Goal: Consume media (video, audio): Consume media (video, audio)

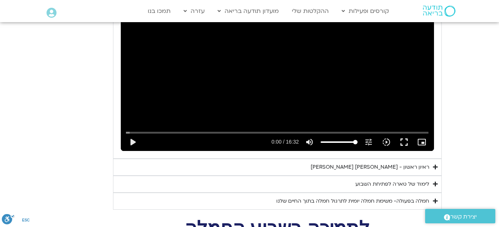
scroll to position [1242, 0]
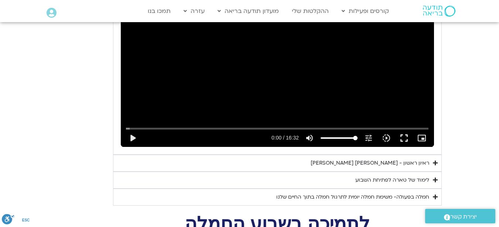
click at [379, 159] on div "ראיון ראשון - [PERSON_NAME] [PERSON_NAME]" at bounding box center [370, 163] width 119 height 9
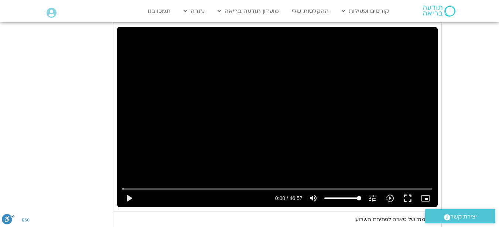
scroll to position [1414, 0]
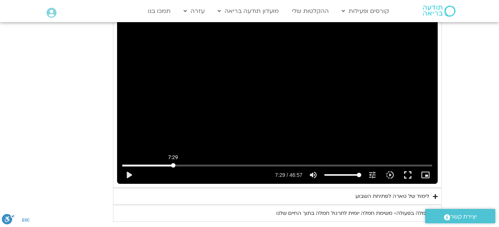
click at [173, 163] on input "Seek" at bounding box center [277, 165] width 310 height 4
click at [128, 166] on button "play_arrow" at bounding box center [129, 175] width 18 height 18
click at [163, 160] on div "Skip Ad 6:11 pause 7:35 / 46:57 volume_up Mute tune Resolution Auto 720p slow_m…" at bounding box center [277, 172] width 315 height 24
click at [162, 163] on input "Seek" at bounding box center [277, 165] width 310 height 4
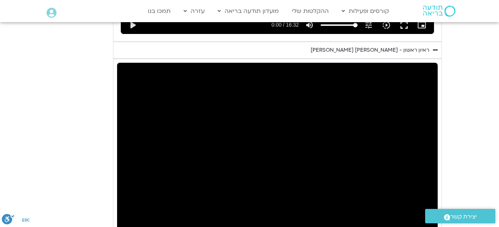
scroll to position [1369, 0]
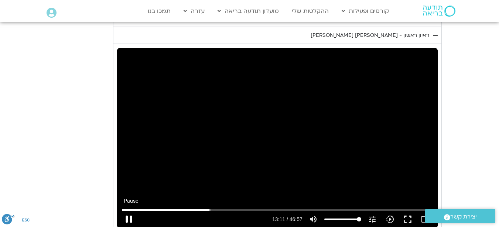
click at [133, 211] on button "pause" at bounding box center [129, 220] width 18 height 18
type input "791.597232"
